Goal: Information Seeking & Learning: Learn about a topic

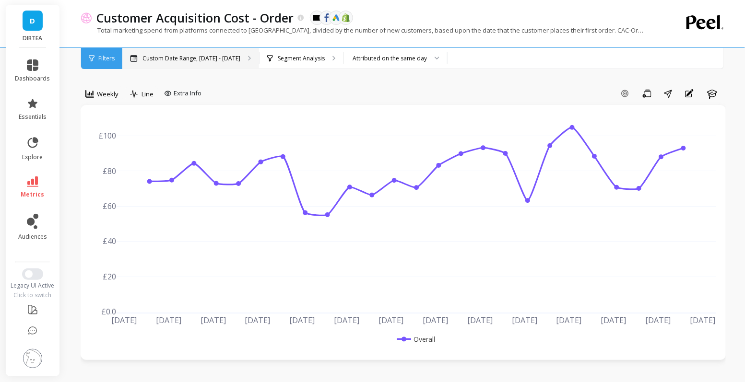
click at [151, 64] on div "Custom Date Range, [DATE] - [DATE]" at bounding box center [190, 58] width 137 height 21
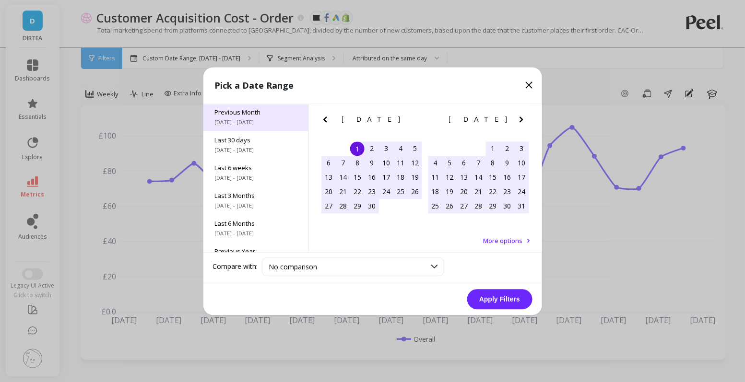
scroll to position [80, 0]
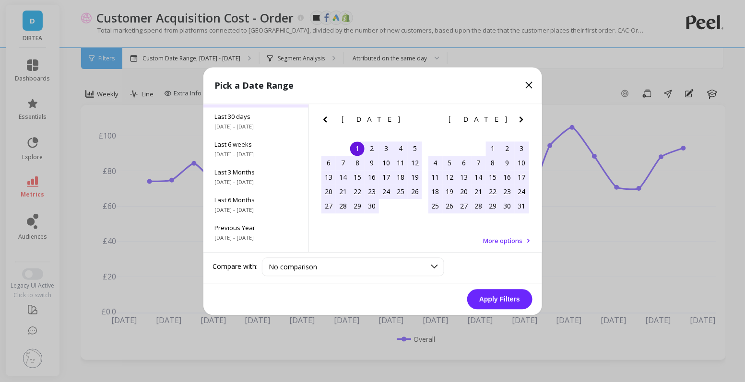
click at [252, 162] on div "Last 6 weeks [DATE] - [DATE]" at bounding box center [255, 149] width 105 height 28
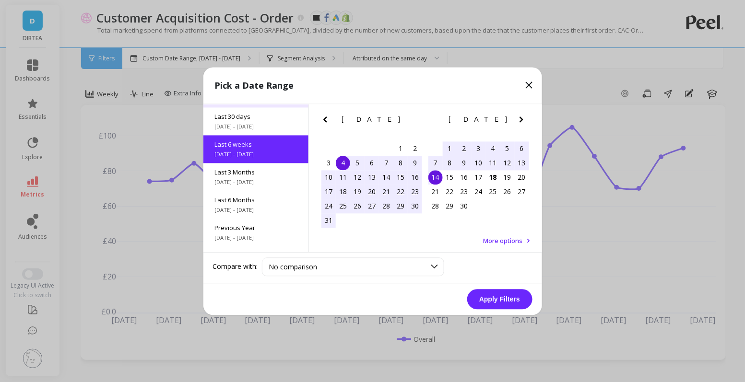
scroll to position [51, 0]
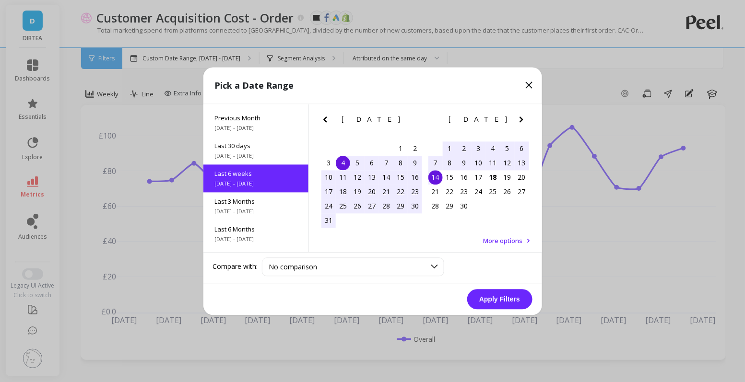
click at [504, 301] on button "Apply Filters" at bounding box center [499, 299] width 65 height 20
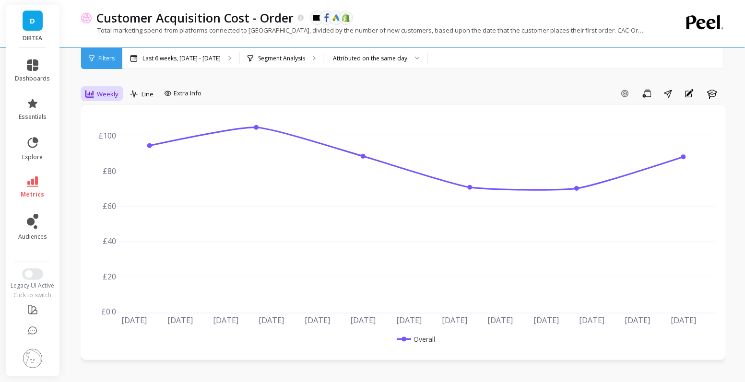
click at [109, 94] on span "Weekly" at bounding box center [108, 94] width 22 height 9
click at [123, 131] on div "Daily" at bounding box center [116, 133] width 55 height 9
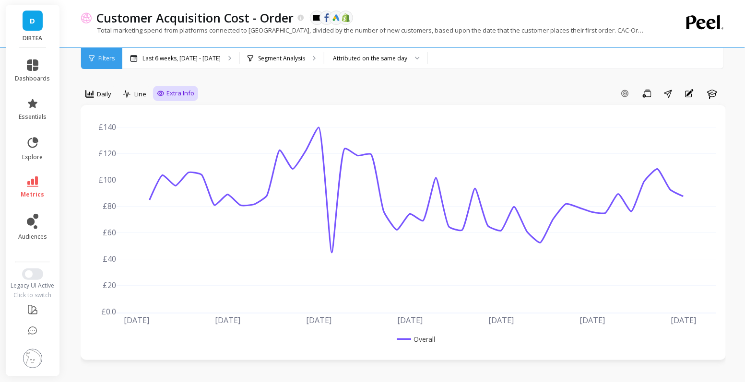
click at [170, 95] on span "Extra Info" at bounding box center [180, 94] width 28 height 10
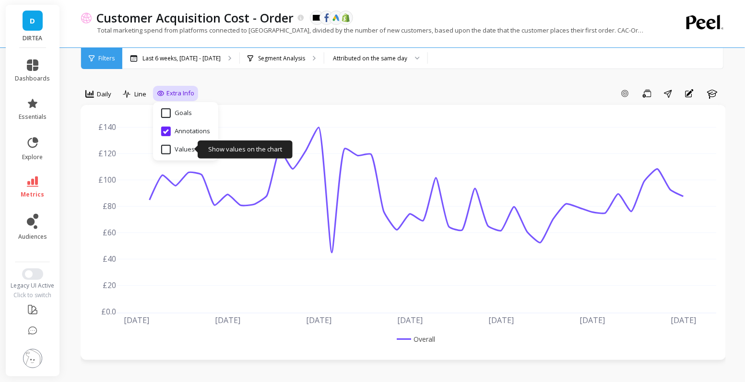
click at [182, 146] on input "Values" at bounding box center [178, 150] width 34 height 10
checkbox input "true"
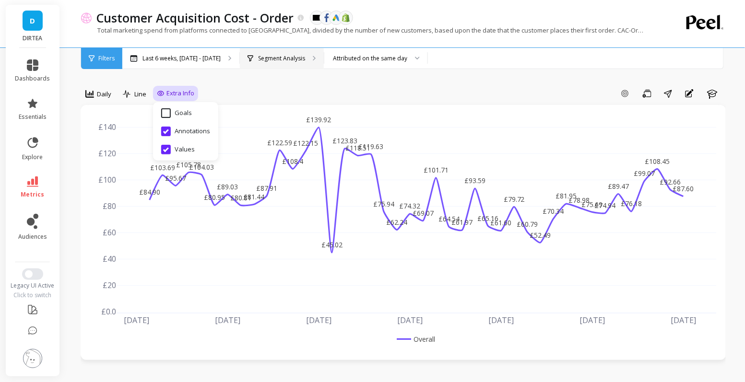
click at [302, 62] on div "Segment Analysis" at bounding box center [282, 58] width 84 height 21
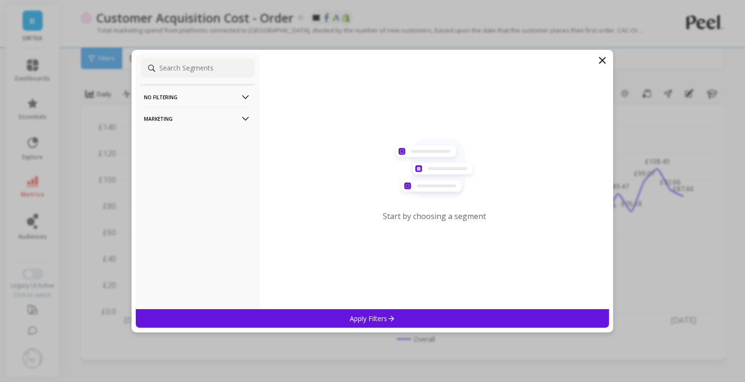
click at [602, 61] on icon at bounding box center [602, 61] width 6 height 6
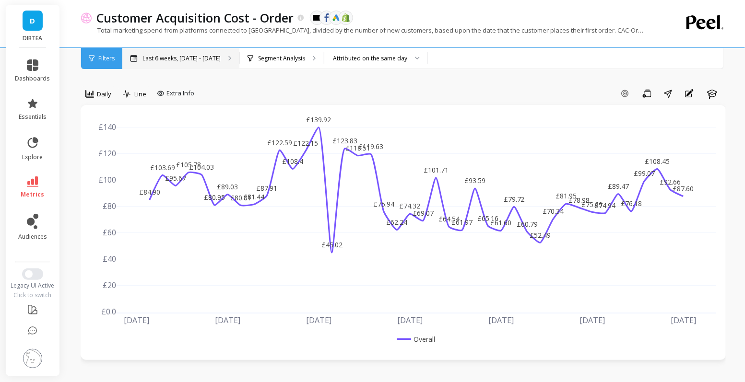
click at [204, 59] on p "Last 6 weeks, Aug 4 - Sep 14" at bounding box center [181, 59] width 78 height 8
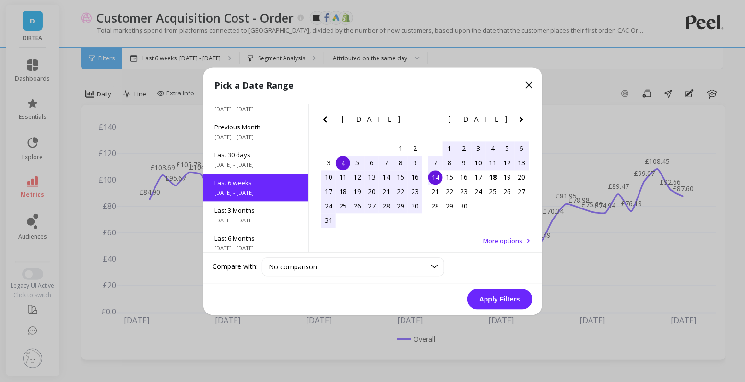
scroll to position [51, 0]
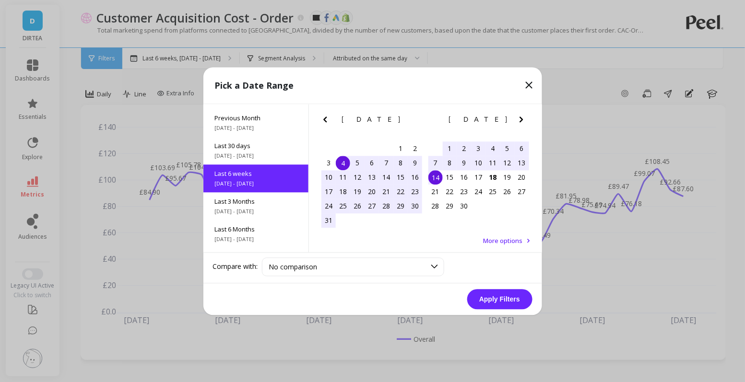
click at [343, 162] on div "4" at bounding box center [343, 163] width 14 height 14
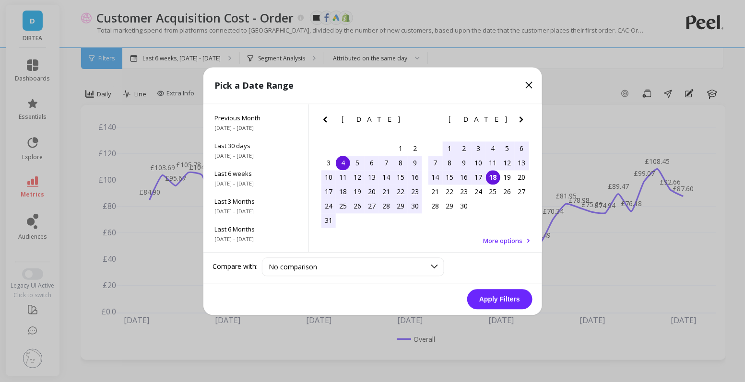
click at [488, 179] on div "18" at bounding box center [493, 177] width 14 height 14
click at [502, 300] on button "Apply Filters" at bounding box center [499, 299] width 65 height 20
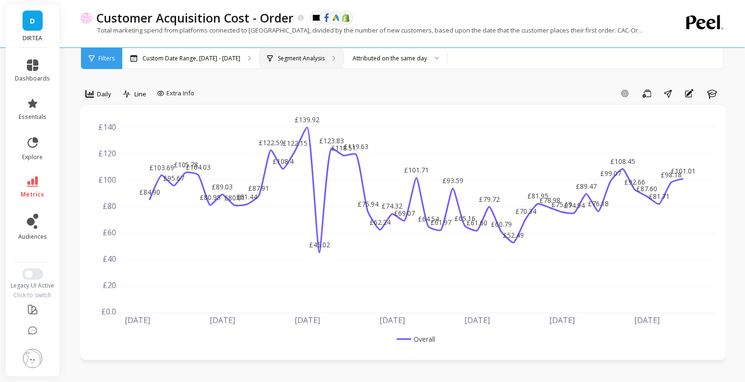
click at [291, 55] on p "Segment Analysis" at bounding box center [301, 59] width 47 height 8
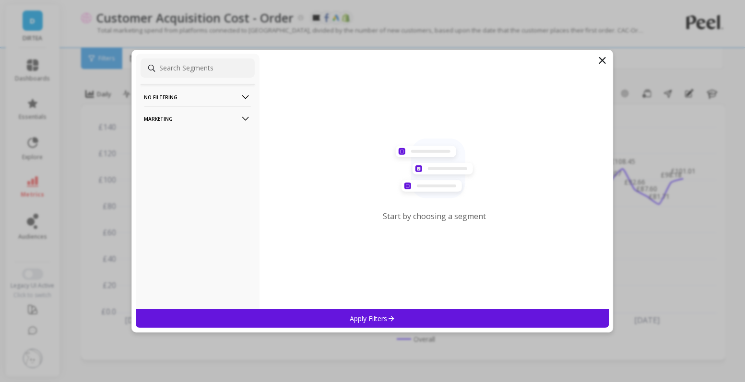
click at [213, 121] on p "Marketing" at bounding box center [197, 118] width 106 height 24
click at [171, 166] on div "Countries" at bounding box center [198, 170] width 114 height 15
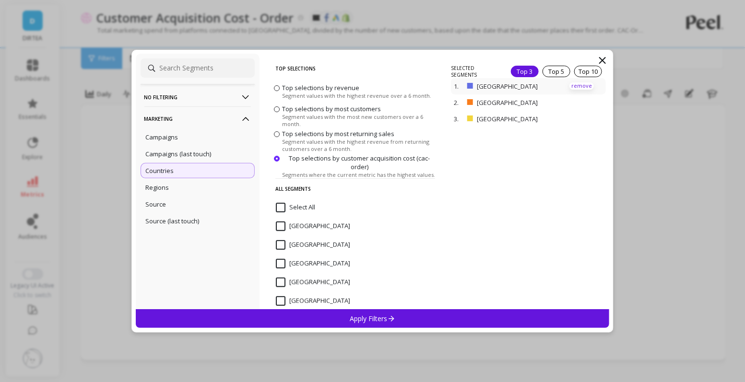
click at [583, 87] on p "remove" at bounding box center [581, 85] width 24 height 7
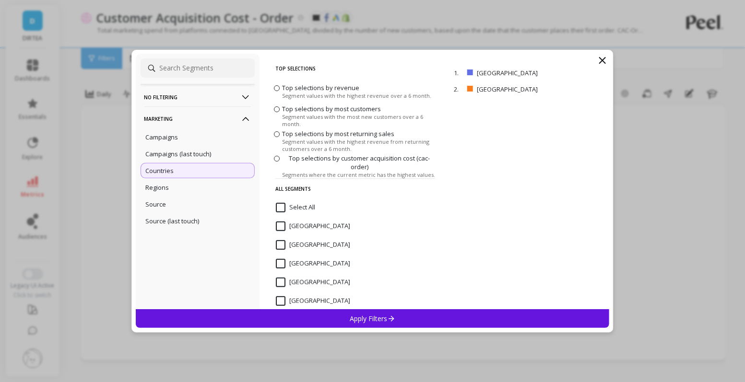
click at [406, 316] on div "Apply Filters" at bounding box center [373, 318] width 474 height 19
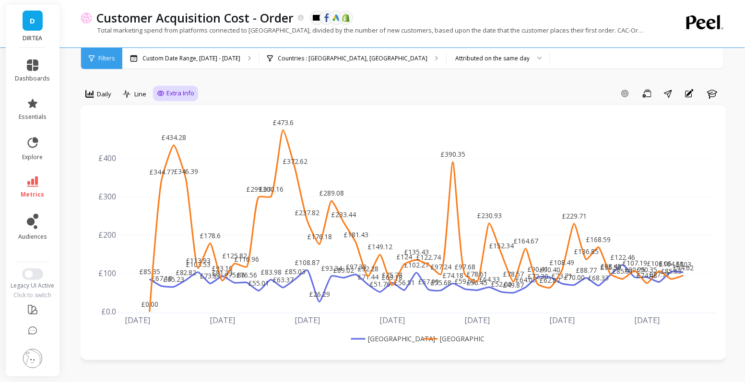
click at [184, 99] on div "Extra Info" at bounding box center [175, 93] width 45 height 15
click at [191, 91] on span "Extra Info" at bounding box center [180, 94] width 28 height 10
click at [139, 92] on span "Line" at bounding box center [140, 94] width 12 height 9
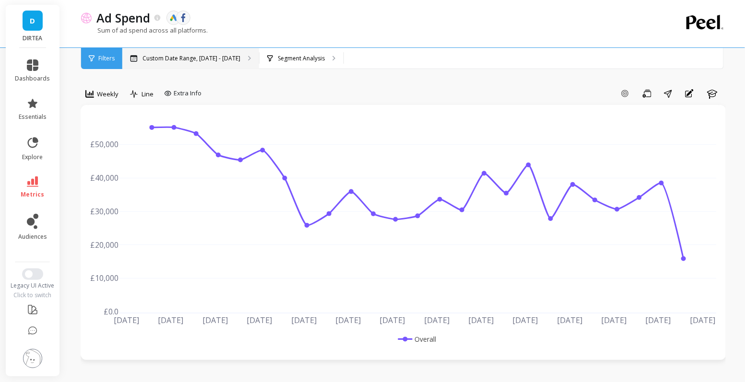
click at [215, 58] on p "Custom Date Range, [DATE] - [DATE]" at bounding box center [191, 59] width 98 height 8
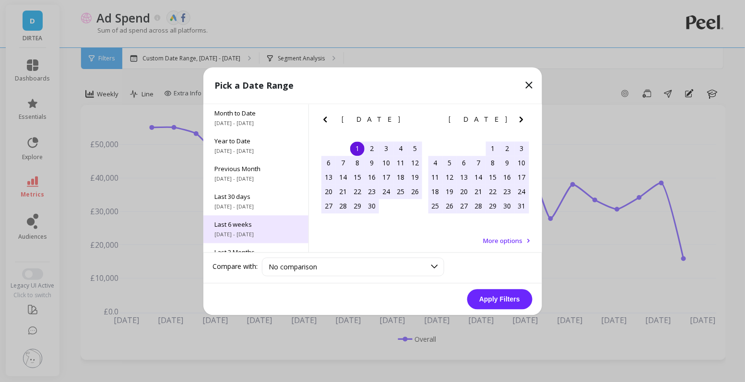
click at [267, 230] on div "Last 6 weeks [DATE] - [DATE]" at bounding box center [255, 229] width 105 height 28
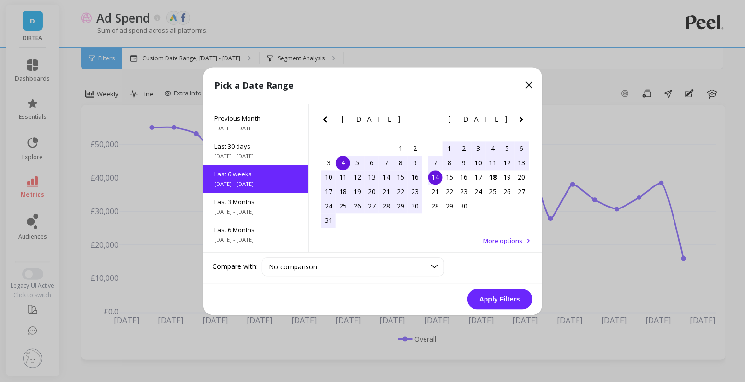
scroll to position [51, 0]
click at [340, 165] on div "4" at bounding box center [343, 163] width 14 height 14
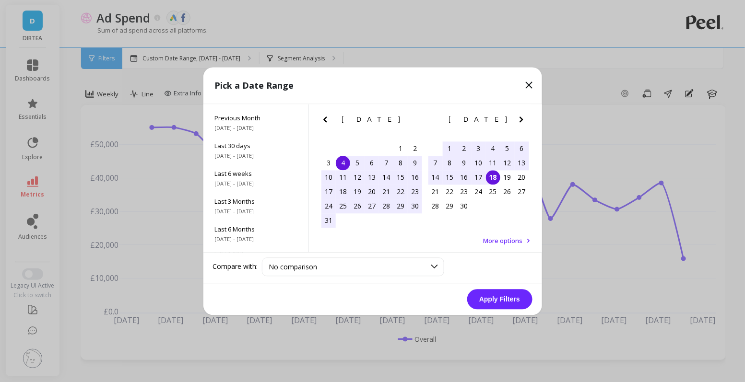
click at [493, 177] on div "18" at bounding box center [493, 177] width 14 height 14
click at [497, 299] on button "Apply Filters" at bounding box center [499, 299] width 65 height 20
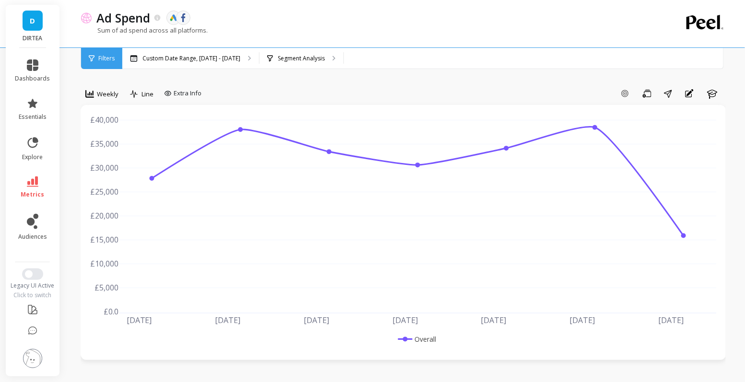
click at [113, 100] on div "Weekly" at bounding box center [101, 94] width 39 height 16
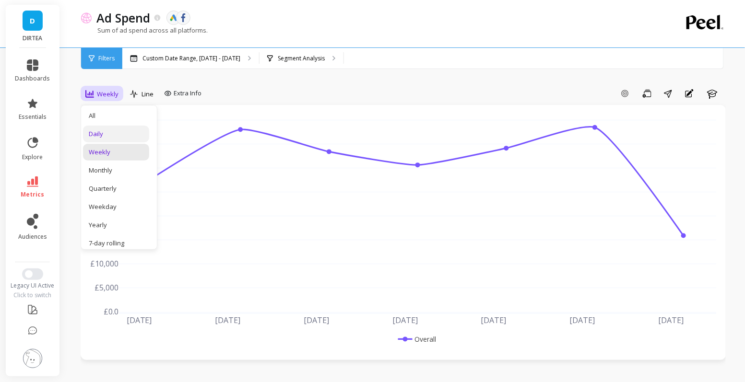
click at [105, 137] on div "Daily" at bounding box center [116, 133] width 55 height 9
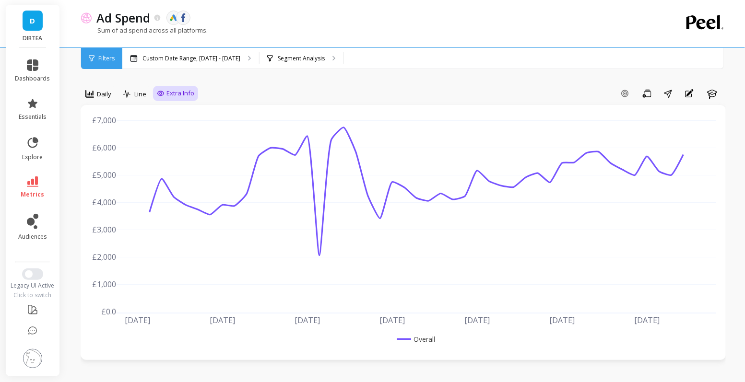
click at [170, 95] on span "Extra Info" at bounding box center [180, 94] width 28 height 10
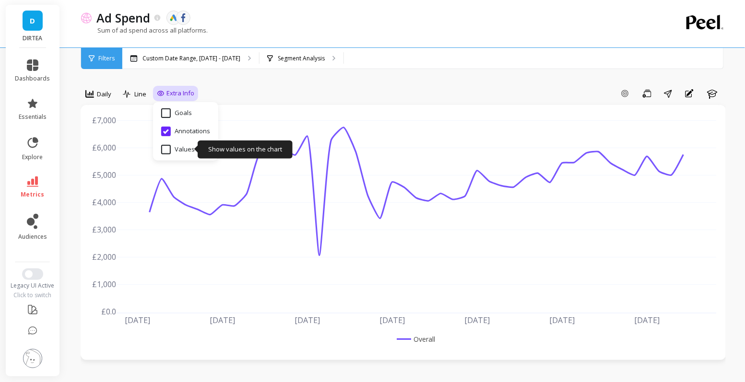
click at [173, 145] on input "Values" at bounding box center [178, 150] width 34 height 10
checkbox input "true"
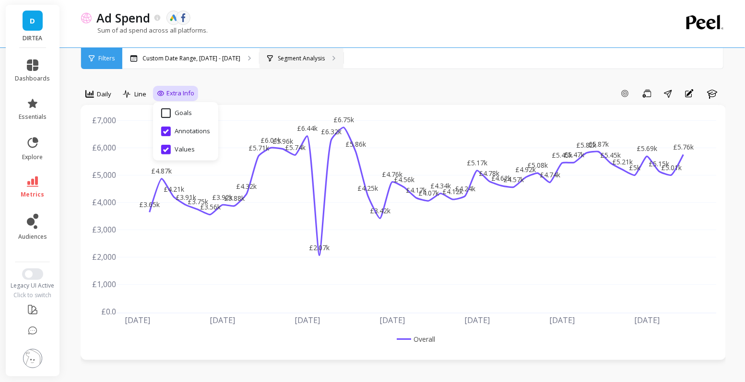
click at [278, 57] on p "Segment Analysis" at bounding box center [301, 59] width 47 height 8
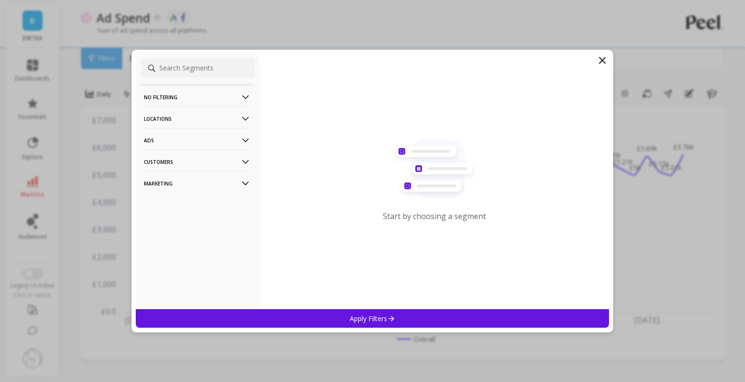
click at [207, 180] on p "Marketing" at bounding box center [197, 183] width 106 height 24
click at [206, 122] on p "Locations" at bounding box center [197, 118] width 106 height 24
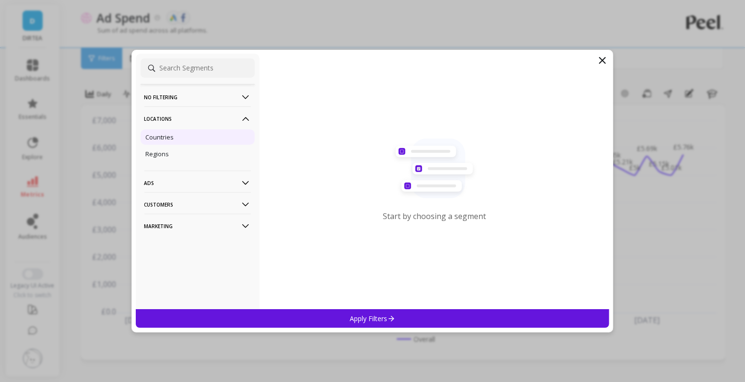
click at [178, 140] on div "Countries" at bounding box center [198, 136] width 114 height 15
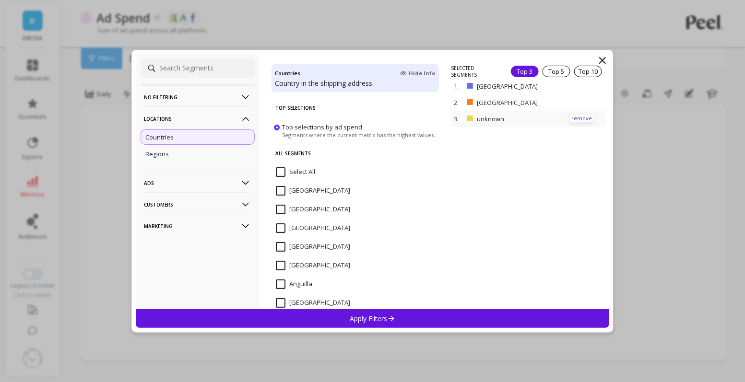
click at [581, 117] on p "remove" at bounding box center [581, 118] width 24 height 7
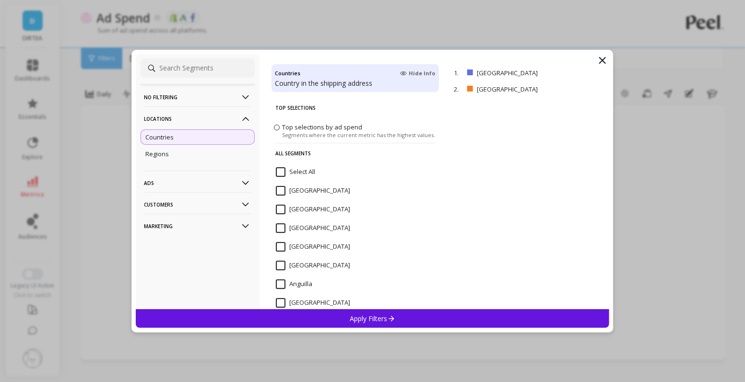
click at [373, 319] on p "Apply Filters" at bounding box center [373, 318] width 46 height 9
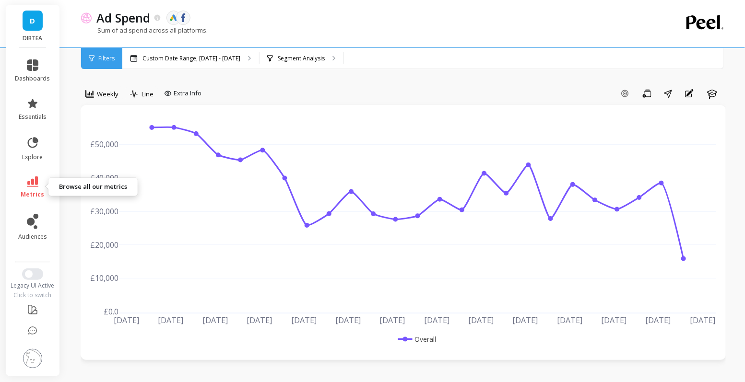
click at [29, 184] on icon at bounding box center [33, 181] width 12 height 11
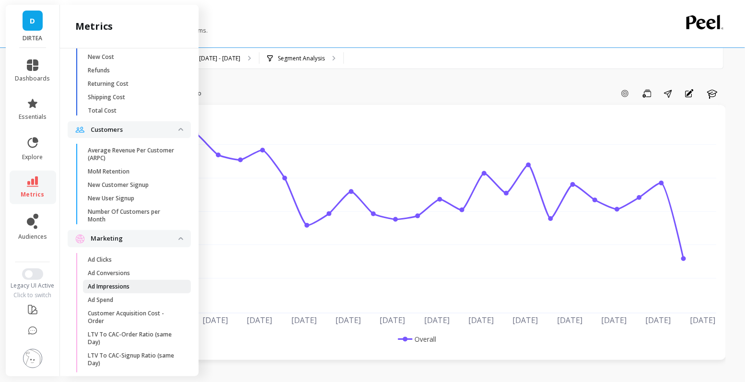
scroll to position [719, 0]
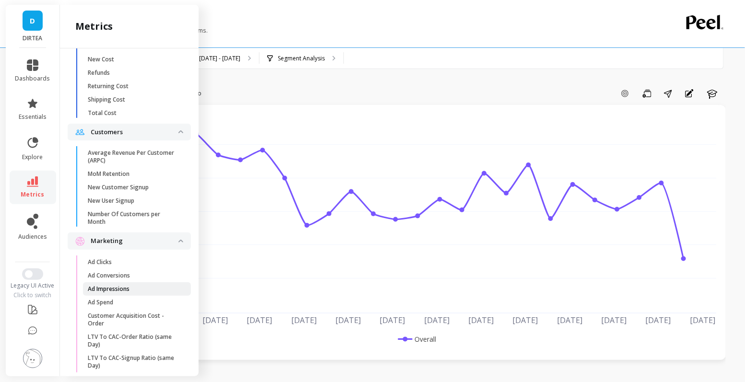
click at [137, 288] on span "Ad Impressions" at bounding box center [134, 289] width 92 height 8
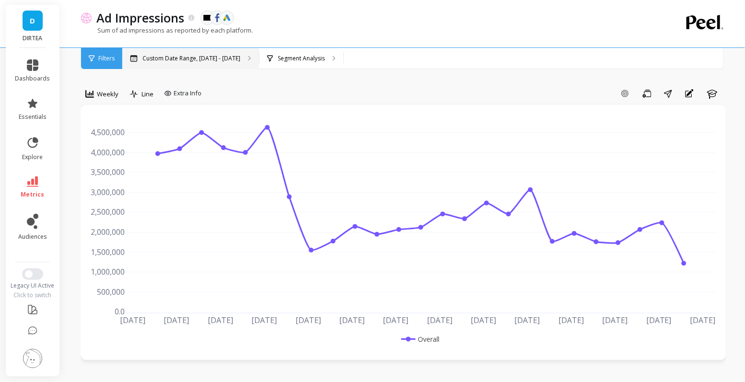
click at [182, 57] on p "Custom Date Range, [DATE] - [DATE]" at bounding box center [191, 59] width 98 height 8
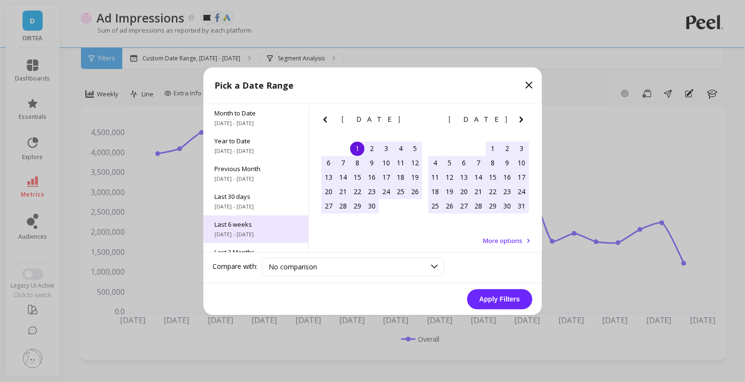
click at [254, 226] on span "Last 6 weeks" at bounding box center [256, 224] width 82 height 9
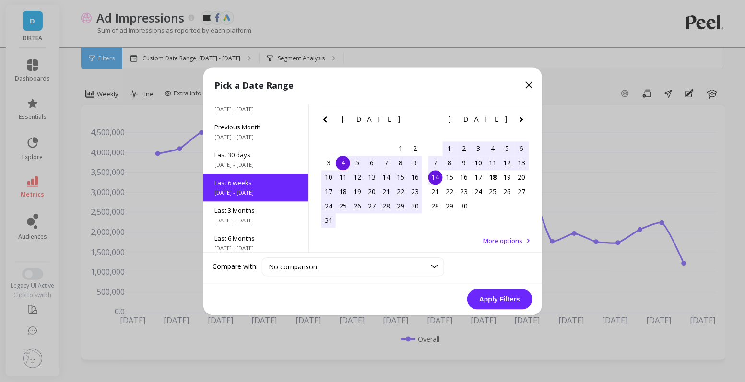
scroll to position [51, 0]
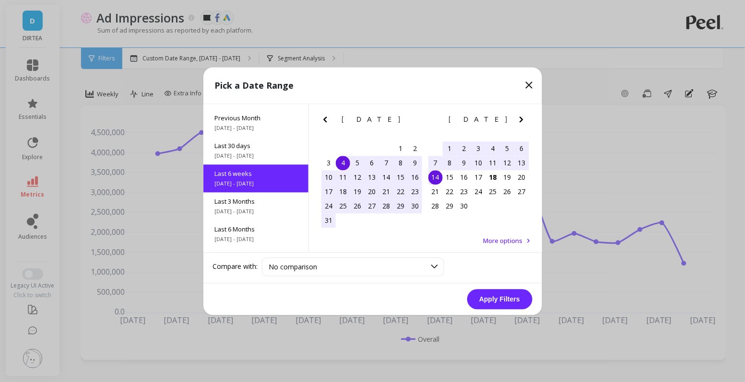
click at [345, 160] on div "4" at bounding box center [343, 163] width 14 height 14
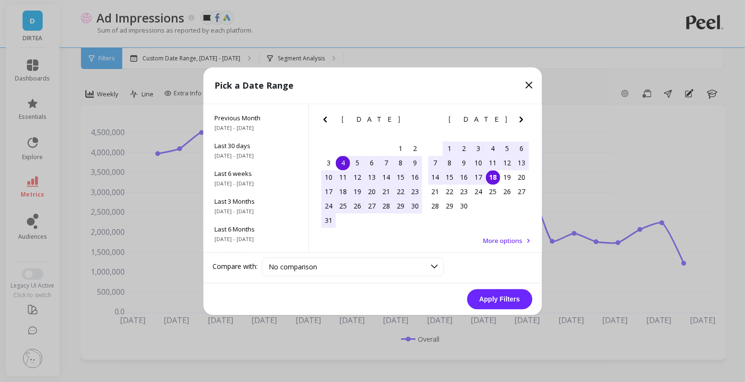
click at [495, 178] on div "18" at bounding box center [493, 177] width 14 height 14
click at [490, 306] on button "Apply Filters" at bounding box center [499, 299] width 65 height 20
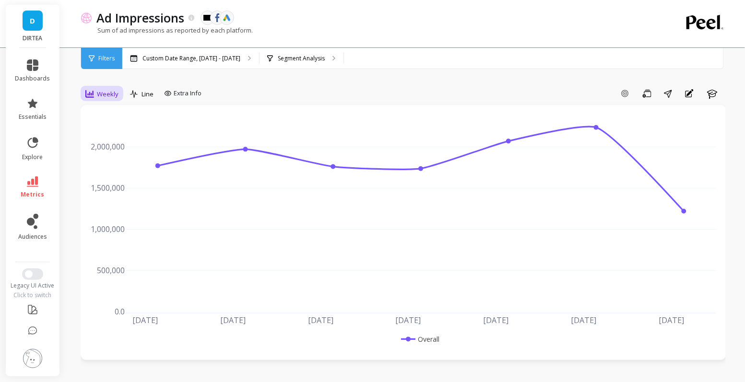
click at [103, 100] on div "Weekly" at bounding box center [101, 94] width 39 height 16
click at [108, 127] on div "Daily" at bounding box center [116, 134] width 66 height 17
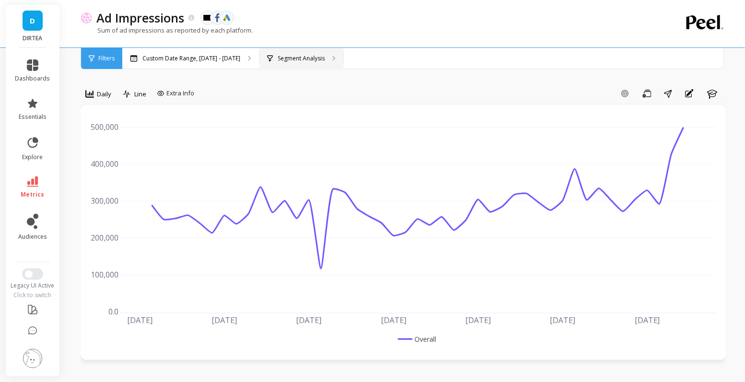
click at [302, 58] on p "Segment Analysis" at bounding box center [301, 59] width 47 height 8
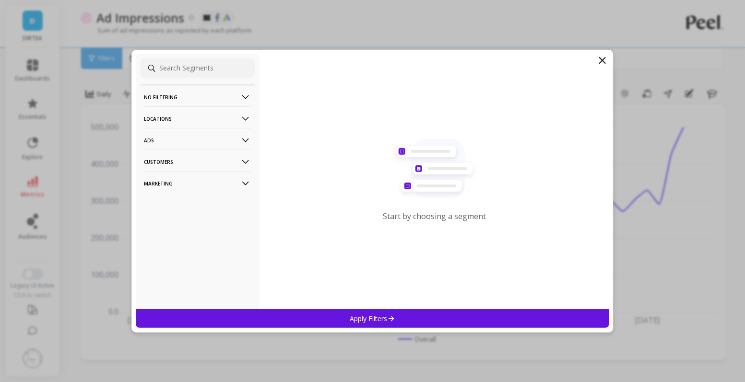
click at [217, 119] on p "Locations" at bounding box center [197, 118] width 106 height 24
click at [182, 138] on div "Countries" at bounding box center [198, 136] width 114 height 15
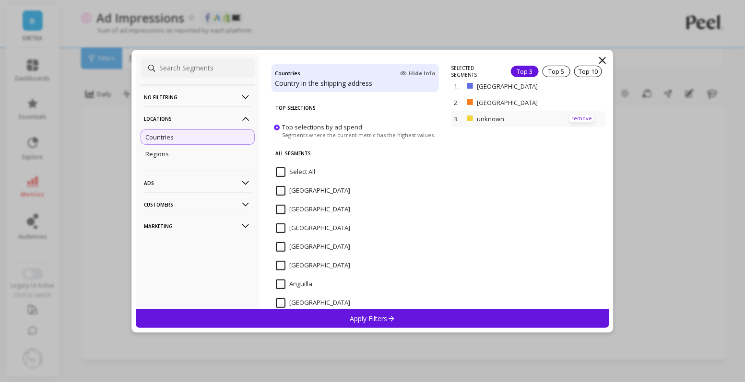
click at [574, 117] on p "remove" at bounding box center [581, 118] width 24 height 7
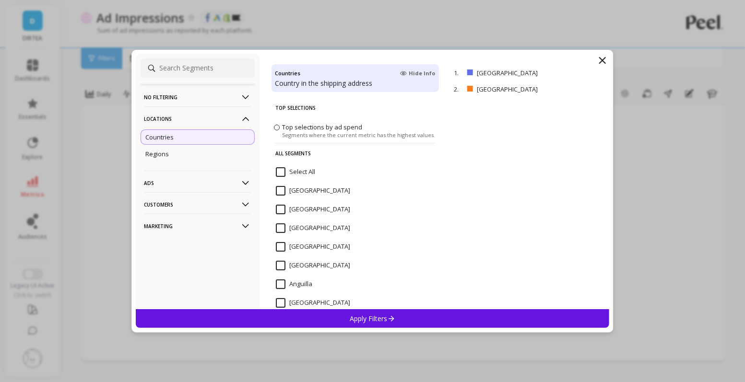
click at [434, 324] on div "Apply Filters" at bounding box center [373, 318] width 474 height 19
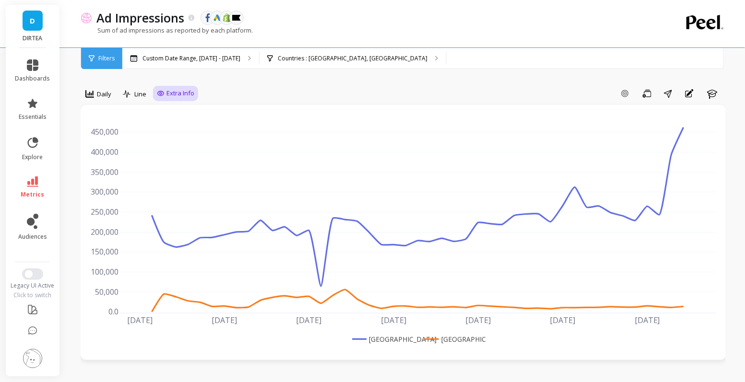
click at [176, 97] on span "Extra Info" at bounding box center [180, 94] width 28 height 10
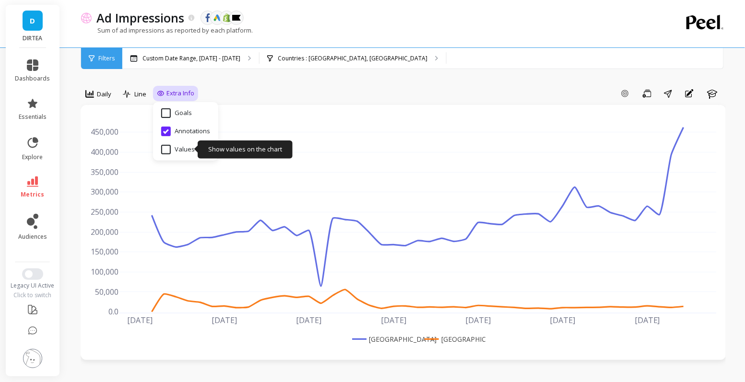
click at [178, 145] on input "Values" at bounding box center [178, 150] width 34 height 10
checkbox input "true"
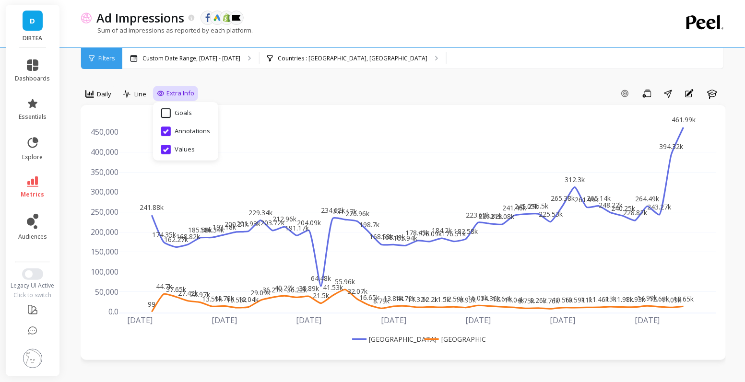
click at [315, 86] on div "Add Goal Save Share Annotations Learn" at bounding box center [461, 93] width 527 height 15
